Goal: Task Accomplishment & Management: Manage account settings

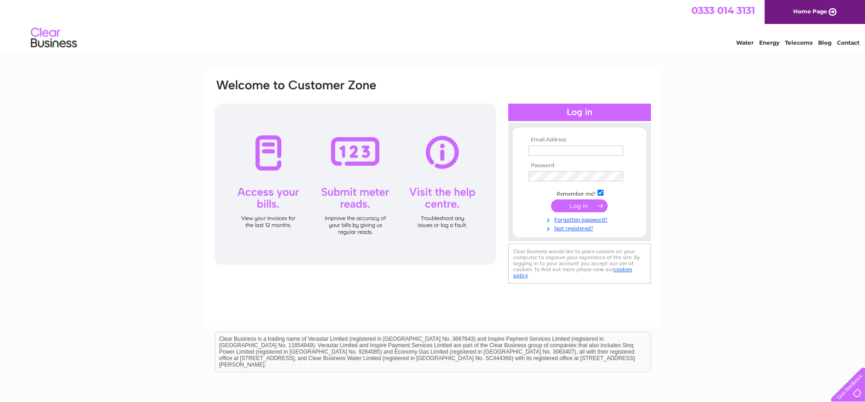
type input "[EMAIL_ADDRESS][DOMAIN_NAME]"
click at [583, 207] on input "submit" at bounding box center [579, 205] width 57 height 13
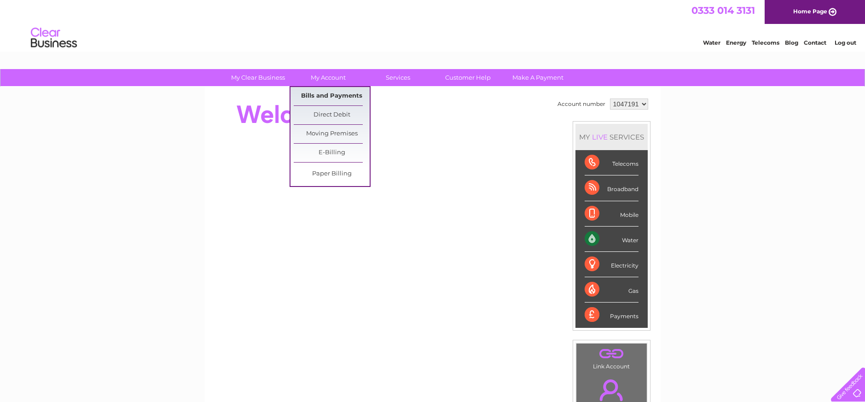
click at [329, 94] on link "Bills and Payments" at bounding box center [332, 96] width 76 height 18
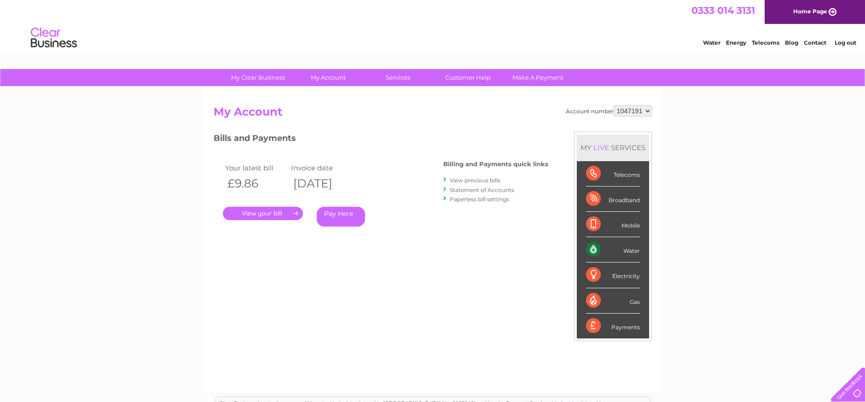
click at [258, 213] on link "." at bounding box center [263, 213] width 80 height 13
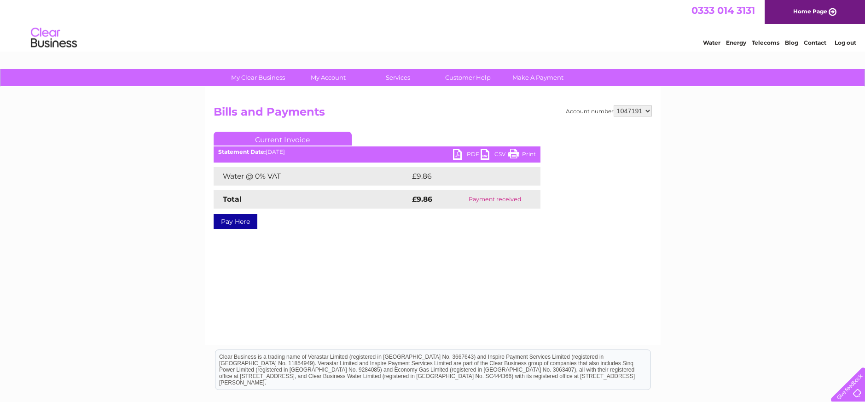
click at [457, 150] on link "PDF" at bounding box center [467, 155] width 28 height 13
click at [845, 43] on link "Log out" at bounding box center [846, 42] width 22 height 7
